Goal: Task Accomplishment & Management: Use online tool/utility

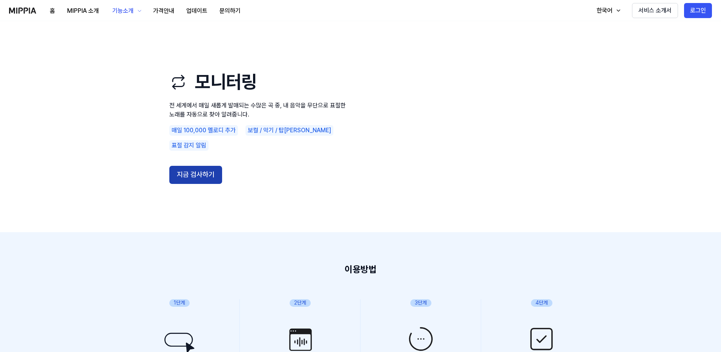
click at [195, 166] on button "지금 검사하기" at bounding box center [195, 175] width 53 height 18
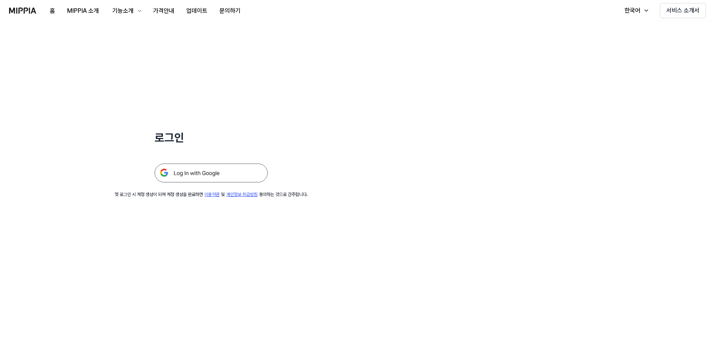
click at [211, 175] on img at bounding box center [211, 173] width 113 height 19
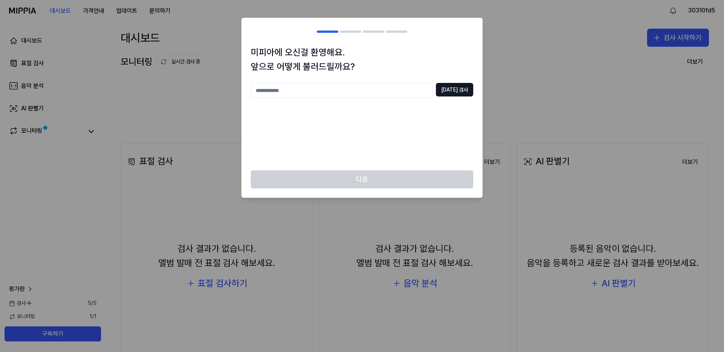
click at [392, 91] on input "text" at bounding box center [342, 90] width 182 height 15
type input "***"
click at [457, 98] on div "*** [DATE] 검사" at bounding box center [362, 90] width 223 height 15
click at [458, 92] on button "[DATE] 검사" at bounding box center [454, 90] width 37 height 14
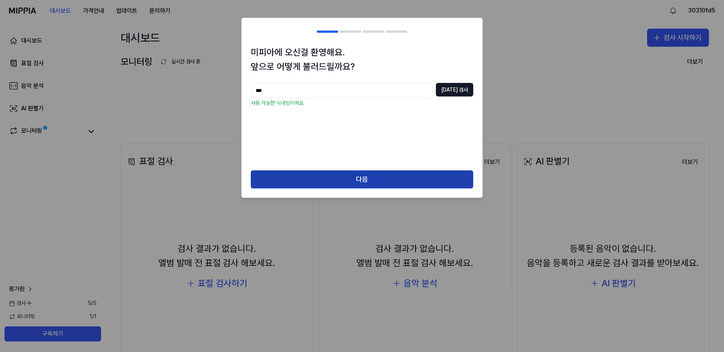
click at [418, 179] on button "다음" at bounding box center [362, 180] width 223 height 18
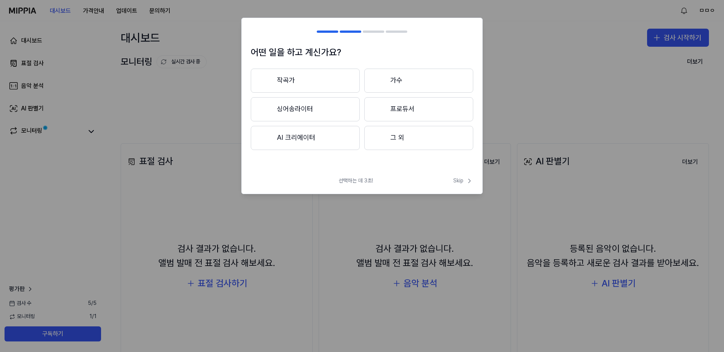
click at [417, 138] on button "그 외" at bounding box center [418, 138] width 109 height 24
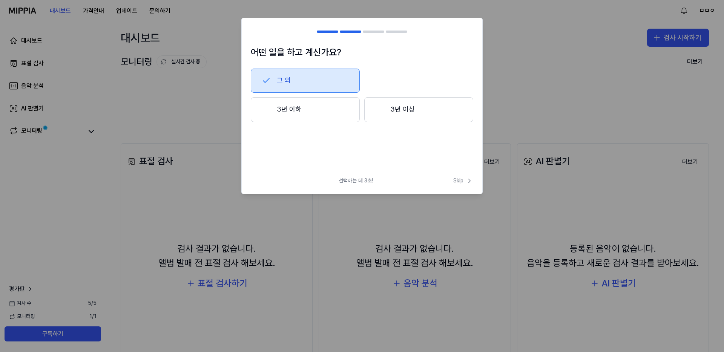
click at [340, 108] on button "3년 이하" at bounding box center [305, 109] width 109 height 25
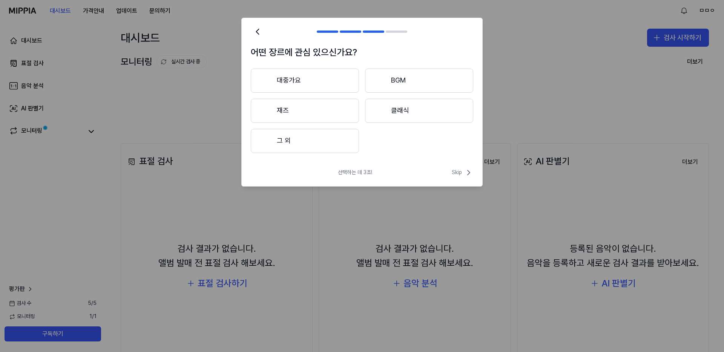
click at [338, 149] on button "그 외" at bounding box center [305, 141] width 108 height 24
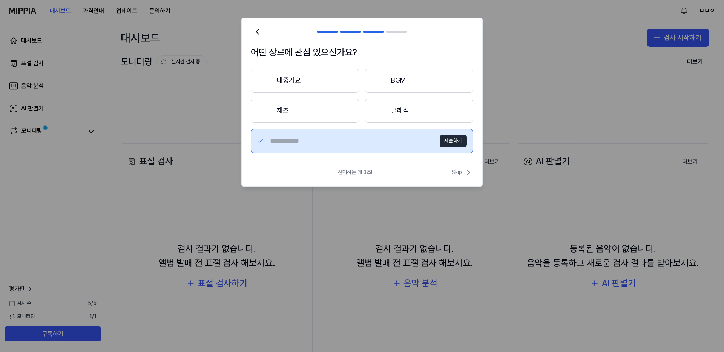
click at [450, 142] on button "제출하기" at bounding box center [453, 141] width 27 height 12
click at [461, 174] on span "Skip" at bounding box center [463, 172] width 22 height 9
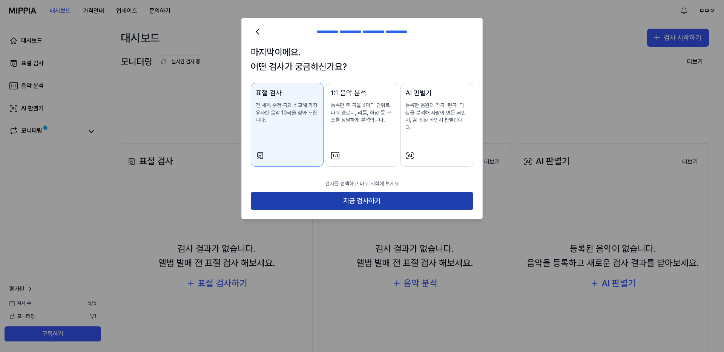
click at [382, 196] on button "지금 검사하기" at bounding box center [362, 201] width 223 height 18
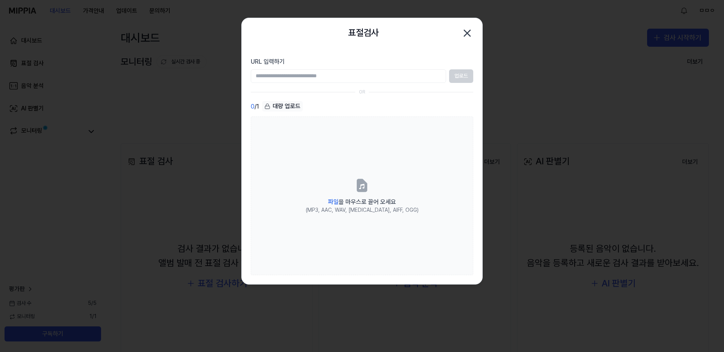
click at [471, 35] on icon "button" at bounding box center [467, 33] width 12 height 12
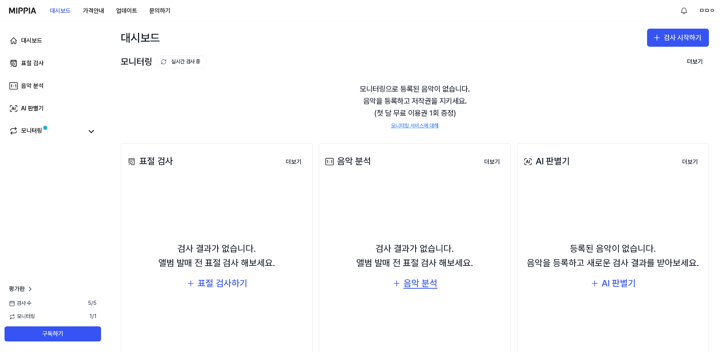
click at [427, 286] on div "음악 분석" at bounding box center [421, 284] width 34 height 14
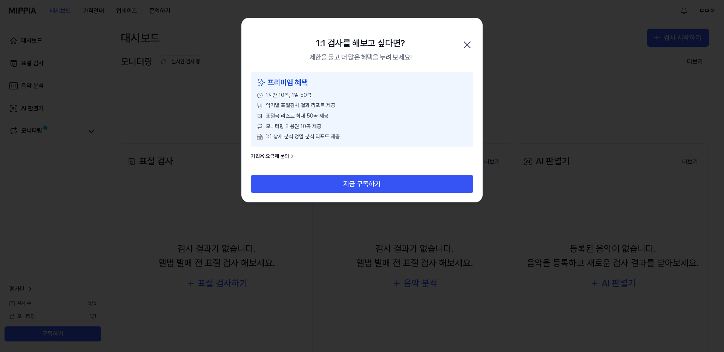
click at [473, 43] on icon "button" at bounding box center [467, 45] width 12 height 12
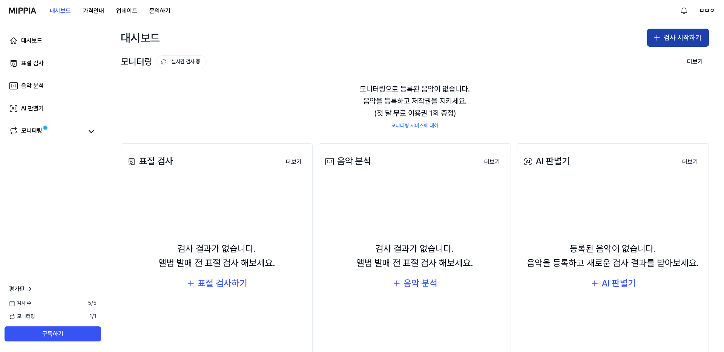
click at [660, 37] on button "검사 시작하기" at bounding box center [678, 38] width 62 height 18
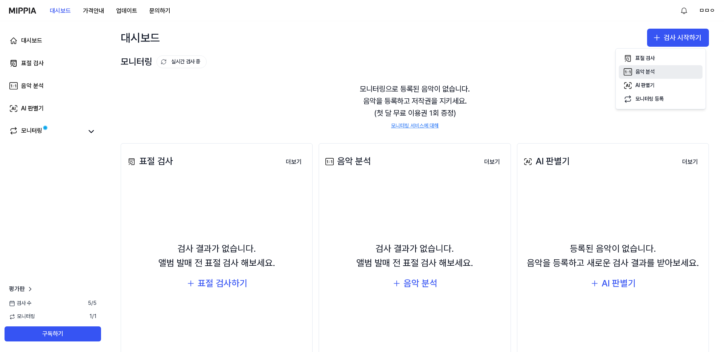
drag, startPoint x: 651, startPoint y: 57, endPoint x: 648, endPoint y: 70, distance: 12.9
click at [648, 70] on div "표절 검사 음악 분석 AI 판별기 모니터링 등록" at bounding box center [661, 78] width 91 height 61
click at [648, 70] on div "음악 분석" at bounding box center [645, 72] width 19 height 8
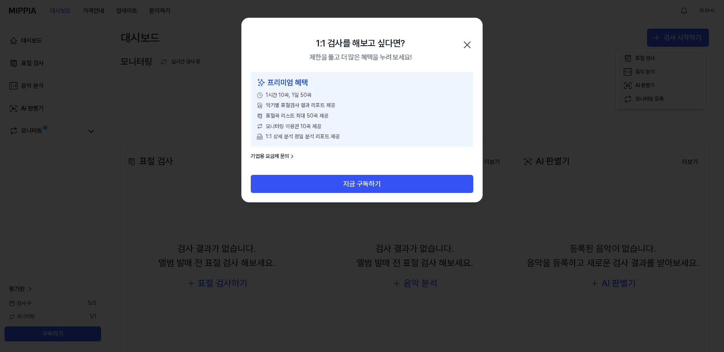
click at [467, 47] on icon "button" at bounding box center [467, 45] width 12 height 12
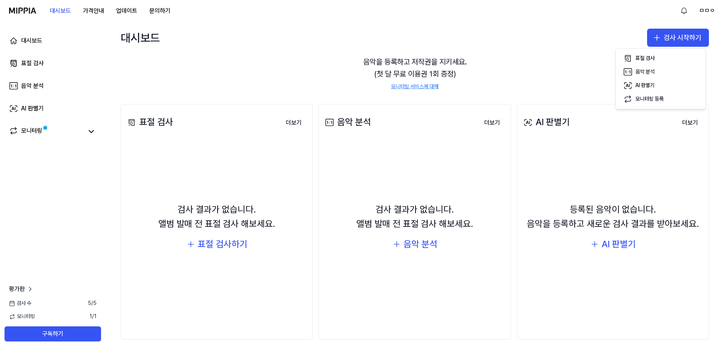
scroll to position [42, 0]
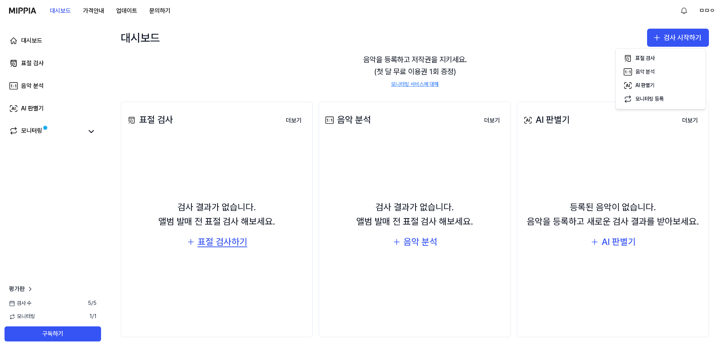
click at [238, 236] on div "표절 검사하기" at bounding box center [223, 242] width 50 height 14
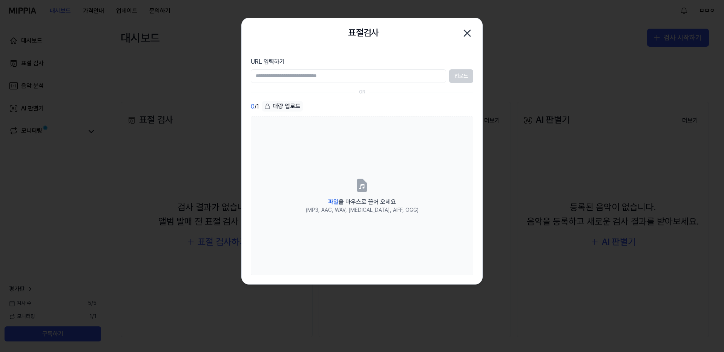
click at [470, 31] on icon "button" at bounding box center [467, 33] width 6 height 6
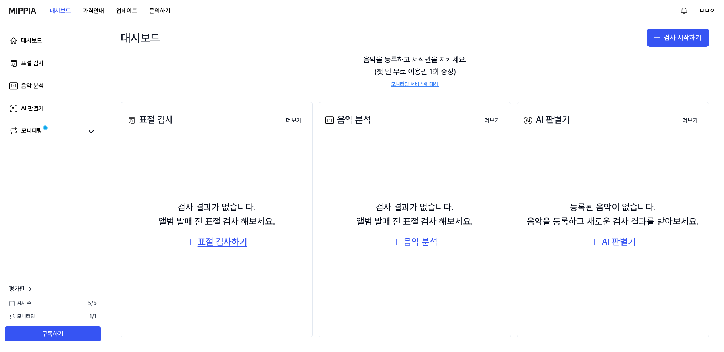
click at [235, 244] on div "표절 검사하기" at bounding box center [223, 242] width 50 height 14
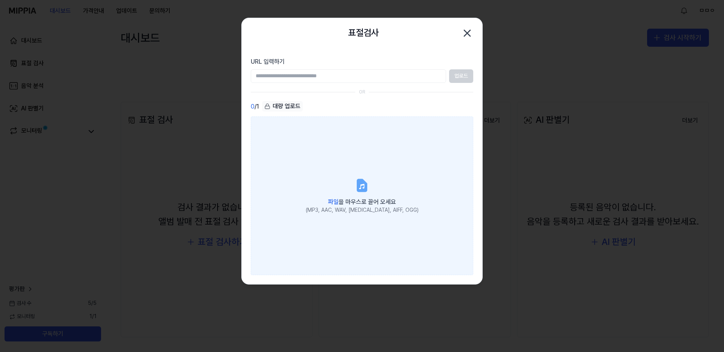
drag, startPoint x: 466, startPoint y: 31, endPoint x: 458, endPoint y: 29, distance: 8.2
click at [466, 31] on icon "button" at bounding box center [467, 33] width 6 height 6
